Goal: Information Seeking & Learning: Learn about a topic

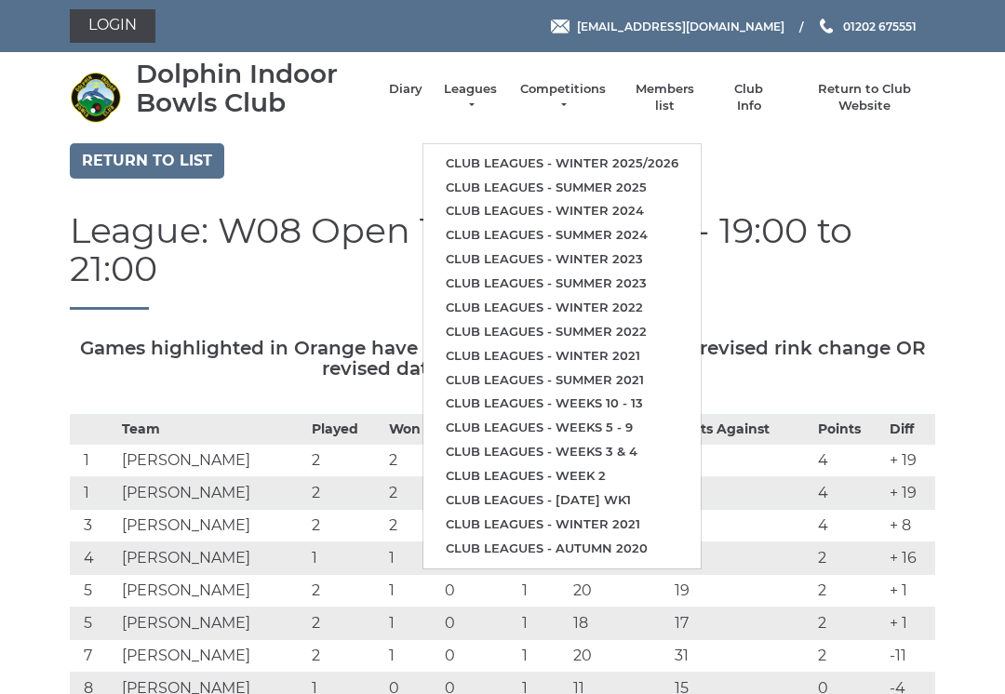
click at [665, 143] on ul "Club leagues - Winter 2025/2026 Club leagues - Summer 2025 Club leagues - Winte…" at bounding box center [561, 356] width 279 height 426
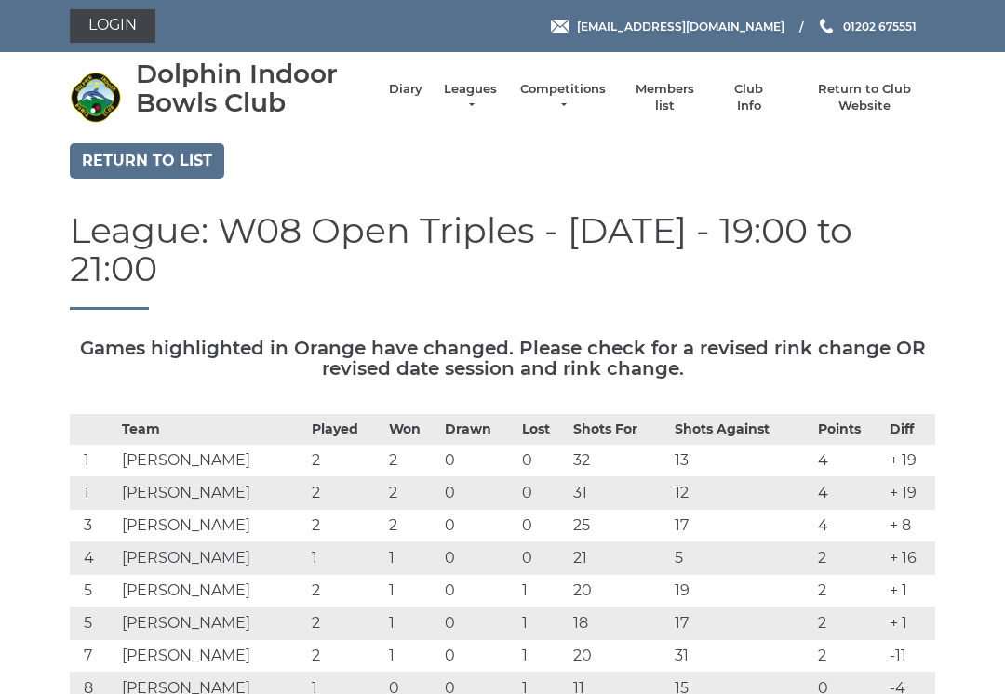
click at [472, 94] on link "Leagues" at bounding box center [470, 97] width 59 height 33
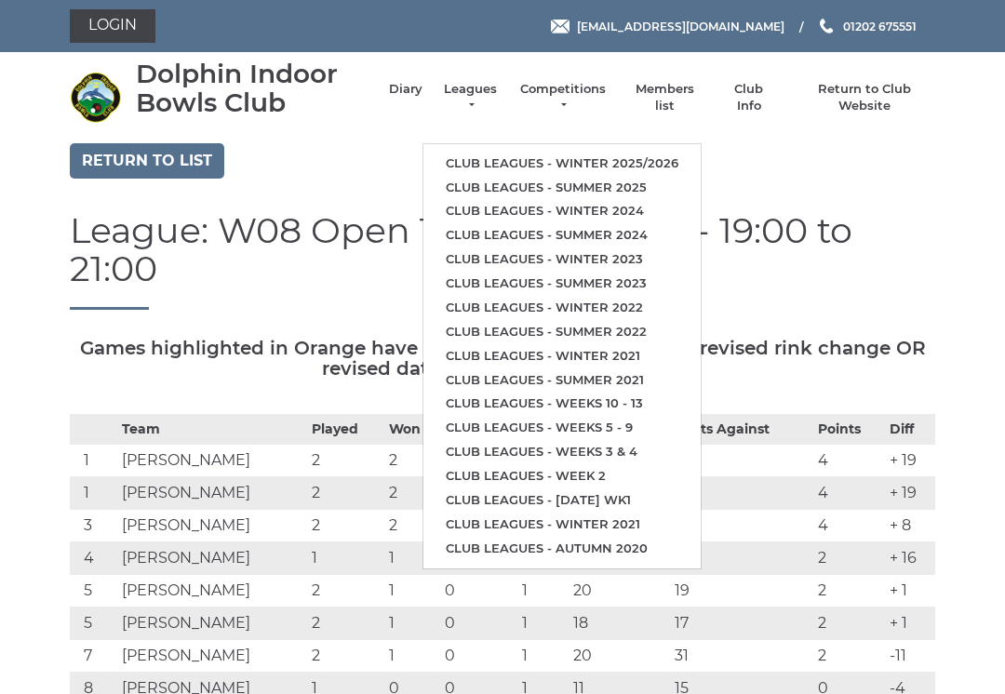
click at [644, 152] on link "Club leagues - Winter 2025/2026" at bounding box center [561, 164] width 277 height 24
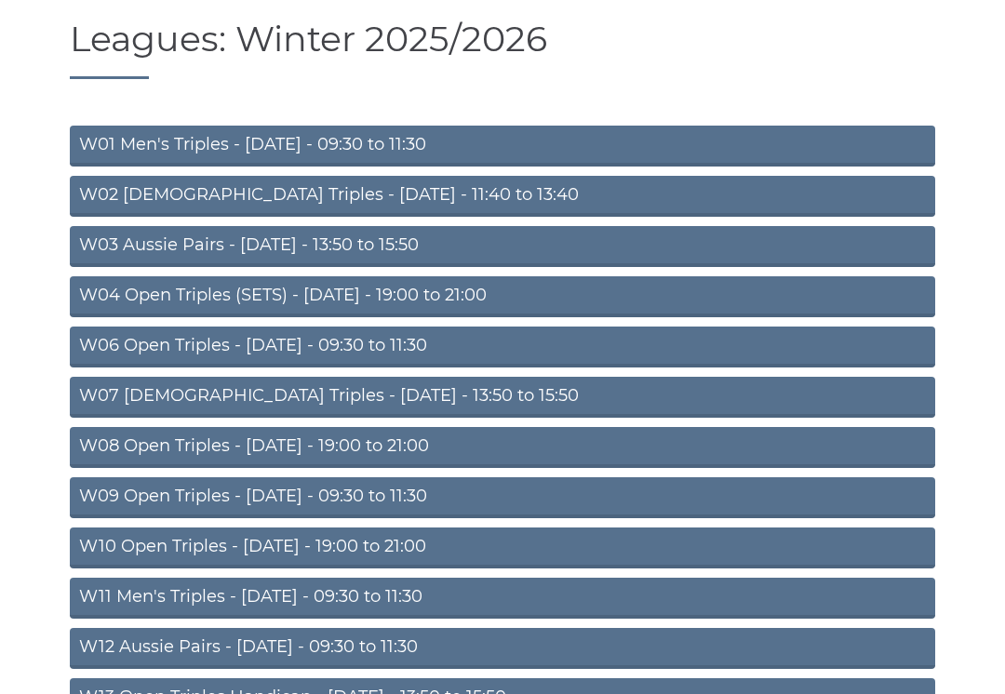
scroll to position [121, 0]
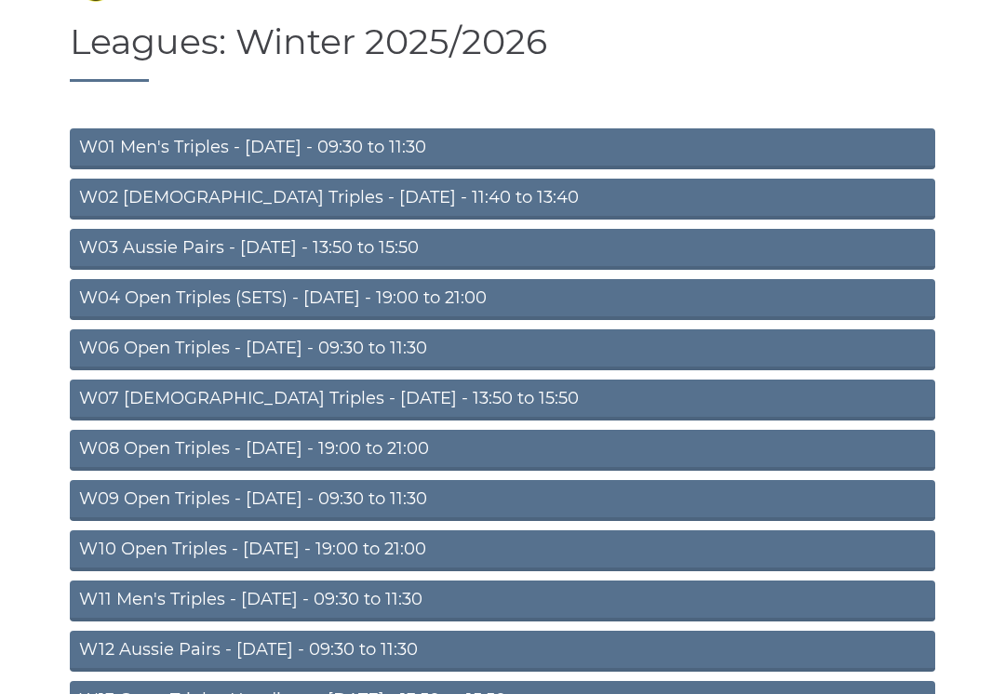
click at [934, 613] on link "W11 Men's Triples - Thursday - 09:30 to 11:30" at bounding box center [502, 600] width 865 height 41
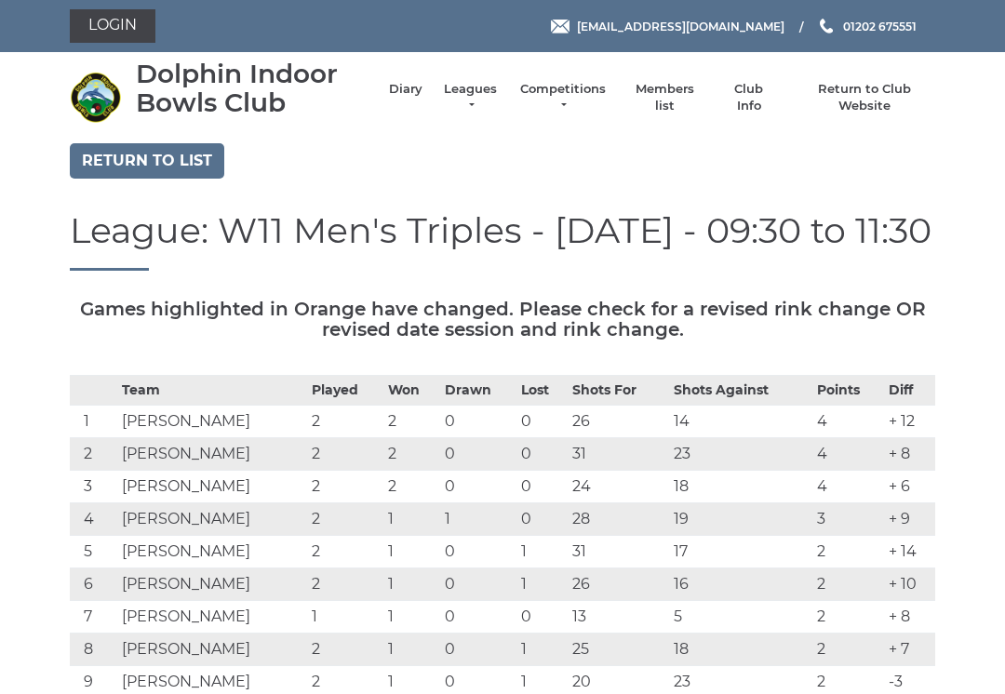
click at [475, 94] on link "Leagues" at bounding box center [470, 97] width 59 height 33
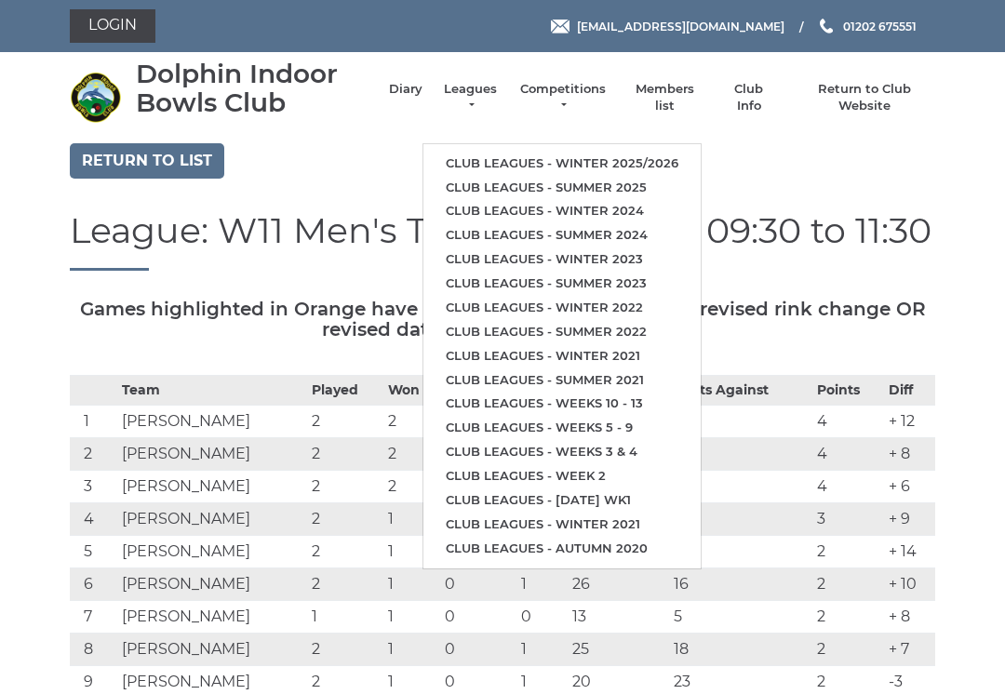
click at [472, 88] on li "Leagues Club leagues - Winter 2025/2026 Club leagues - Summer 2025 Club leagues…" at bounding box center [460, 98] width 77 height 52
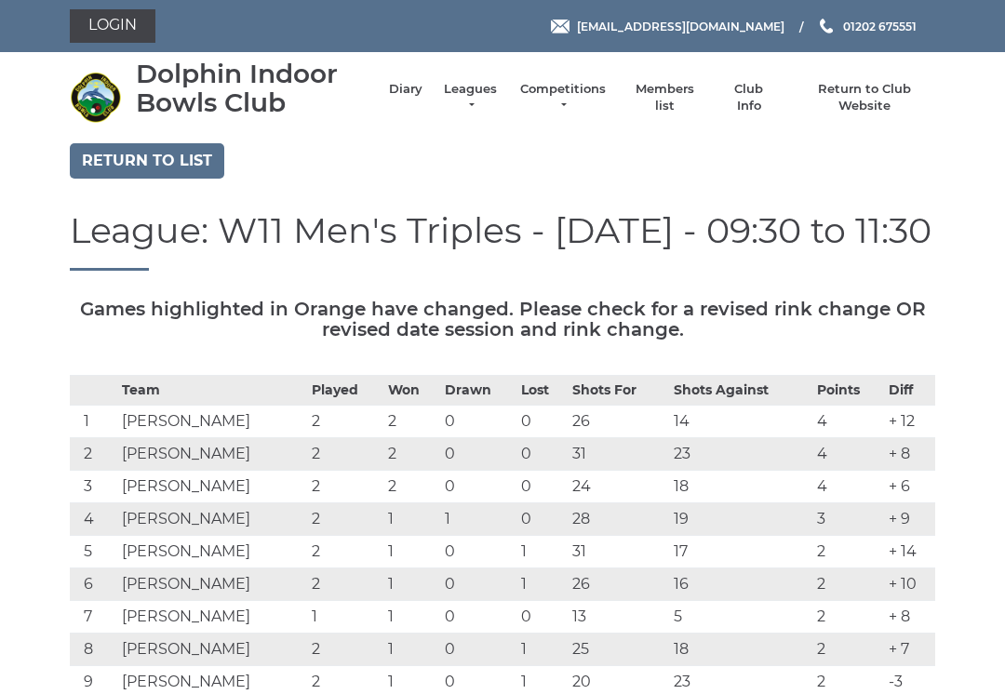
click at [479, 94] on link "Leagues" at bounding box center [470, 97] width 59 height 33
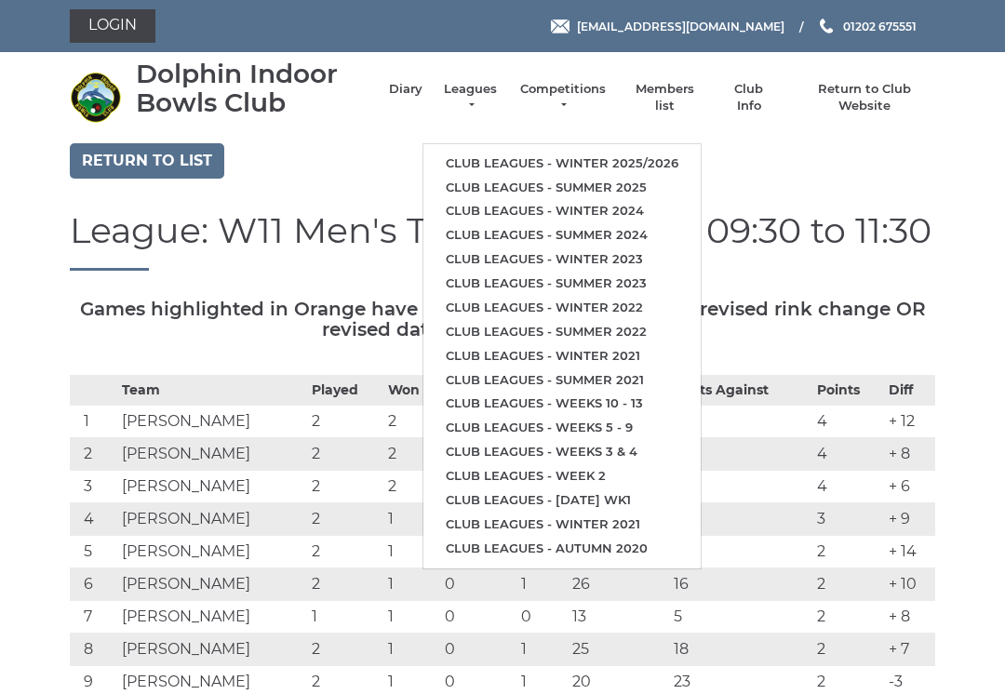
click at [500, 152] on link "Club leagues - Winter 2025/2026" at bounding box center [561, 164] width 277 height 24
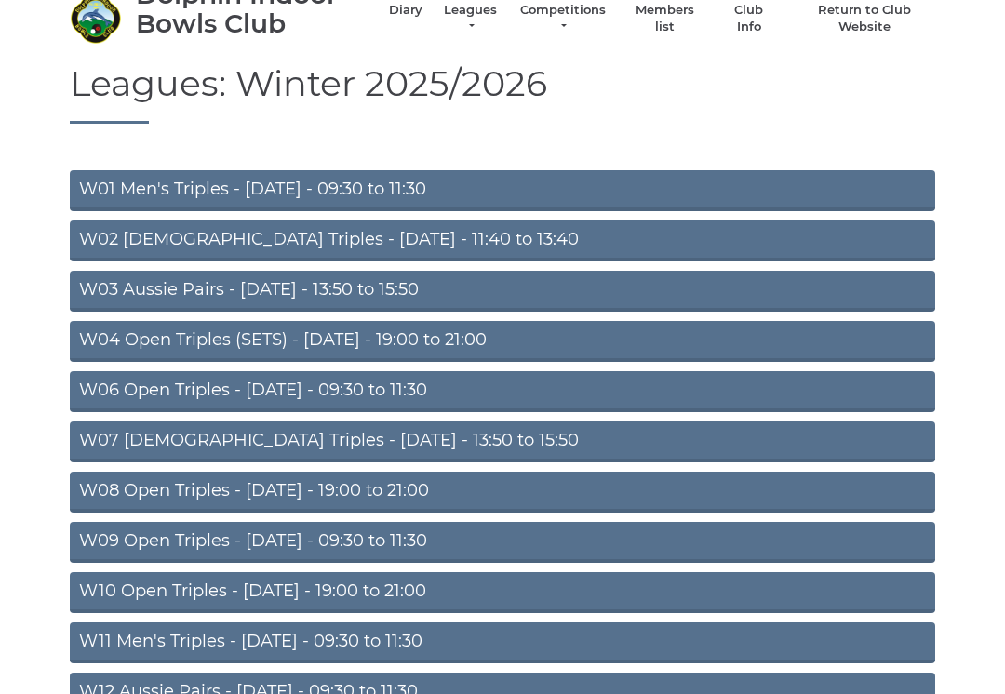
scroll to position [79, 0]
click at [390, 487] on link "W08 Open Triples - Tuesday - 19:00 to 21:00" at bounding box center [502, 492] width 865 height 41
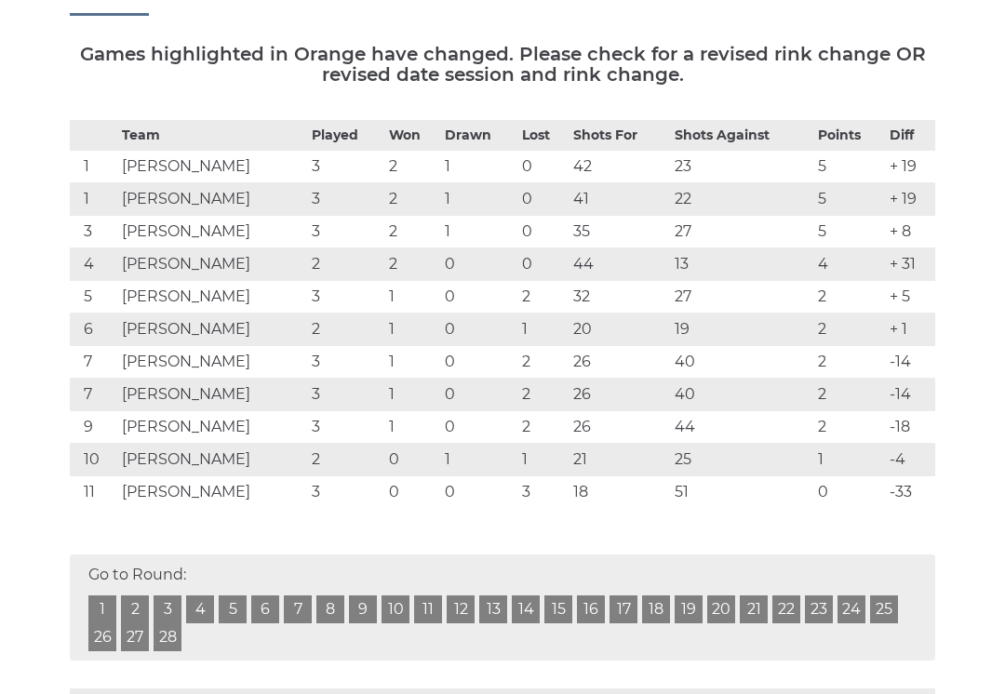
scroll to position [293, 0]
